Goal: Transaction & Acquisition: Book appointment/travel/reservation

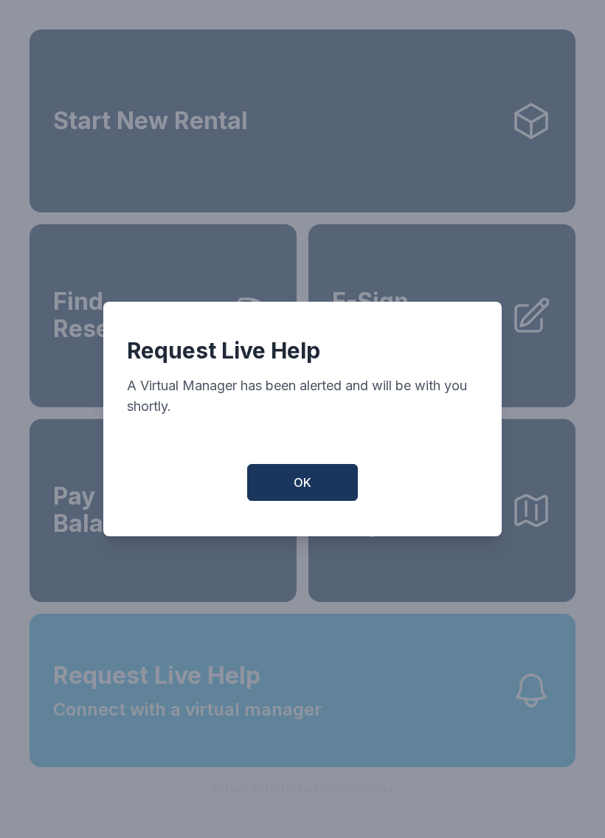
click at [308, 482] on span "OK" at bounding box center [303, 483] width 18 height 18
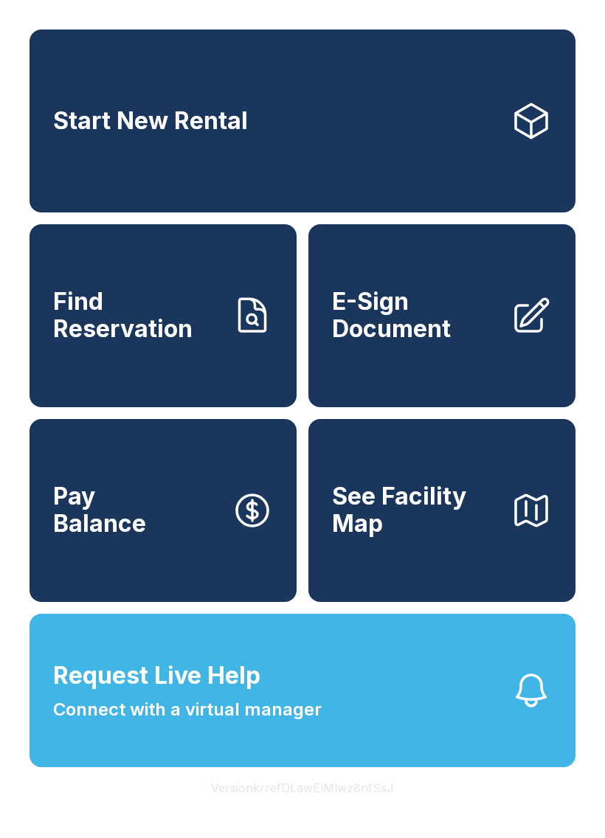
click at [214, 686] on button "Request Live Help Connect with a virtual manager" at bounding box center [303, 690] width 546 height 153
click at [336, 121] on link "Start New Rental" at bounding box center [303, 121] width 546 height 183
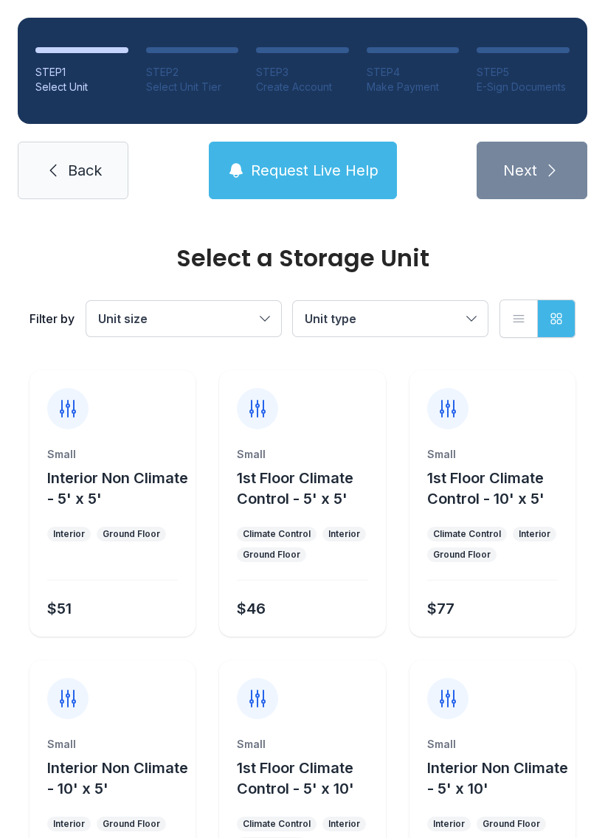
click at [100, 162] on span "Back" at bounding box center [85, 170] width 34 height 21
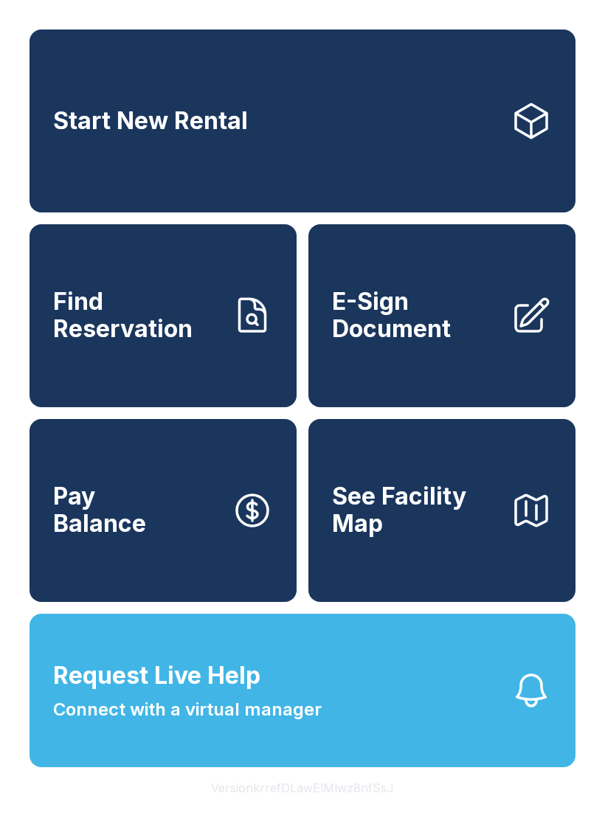
click at [207, 134] on span "Start New Rental" at bounding box center [150, 121] width 195 height 27
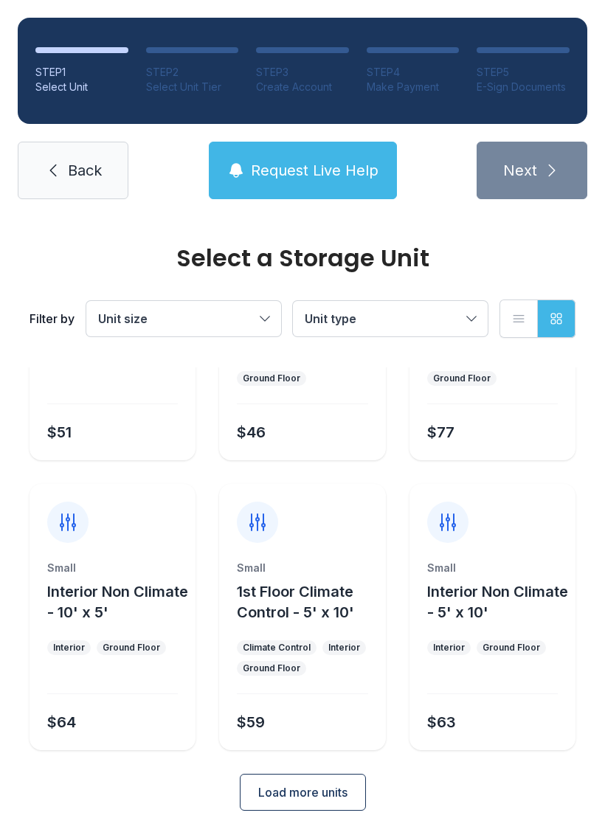
scroll to position [176, 0]
click at [291, 788] on span "Load more units" at bounding box center [302, 793] width 89 height 18
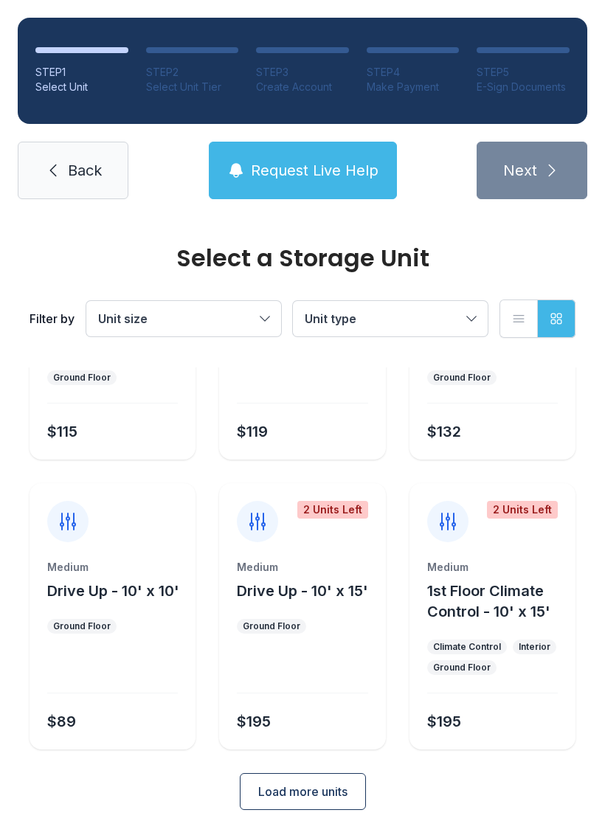
scroll to position [755, 0]
